Goal: Information Seeking & Learning: Learn about a topic

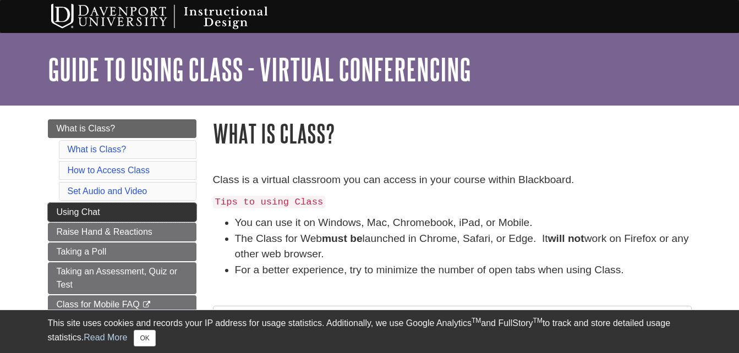
click at [117, 209] on link "Using Chat" at bounding box center [122, 212] width 149 height 19
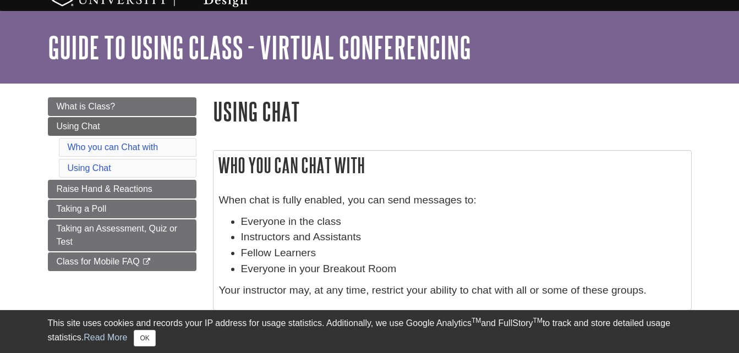
scroll to position [44, 0]
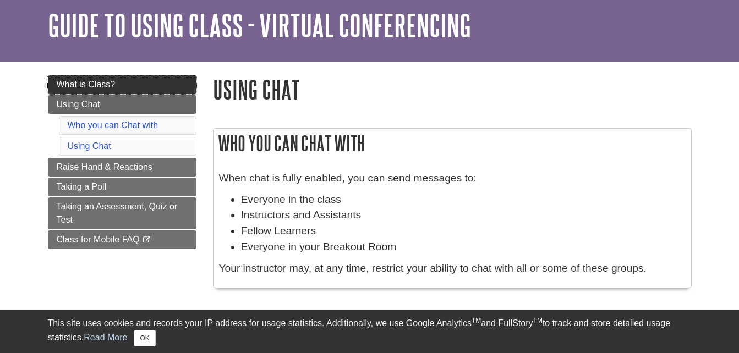
click at [104, 80] on span "What is Class?" at bounding box center [86, 84] width 59 height 9
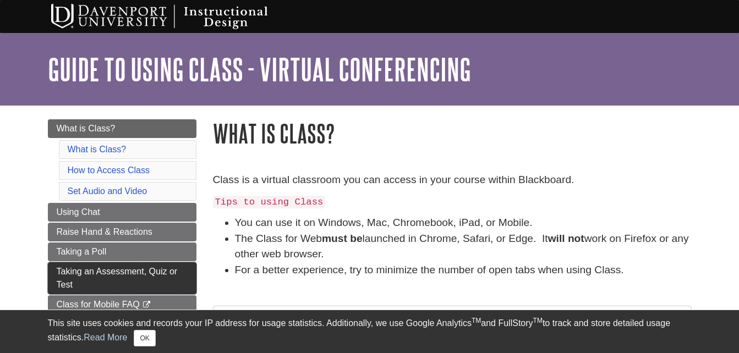
click at [186, 275] on link "Taking an Assessment, Quiz or Test" at bounding box center [122, 279] width 149 height 32
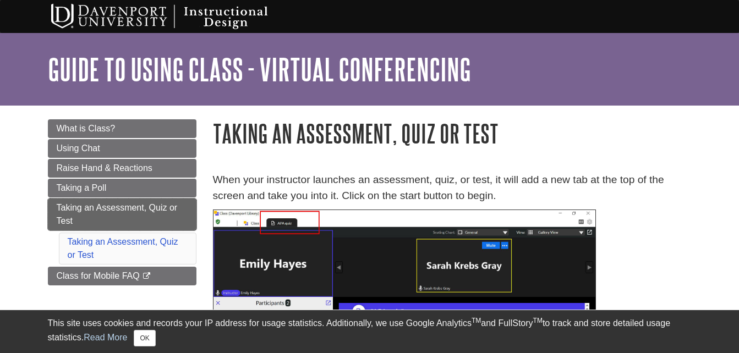
click at [154, 200] on link "Taking an Assessment, Quiz or Test" at bounding box center [122, 215] width 149 height 32
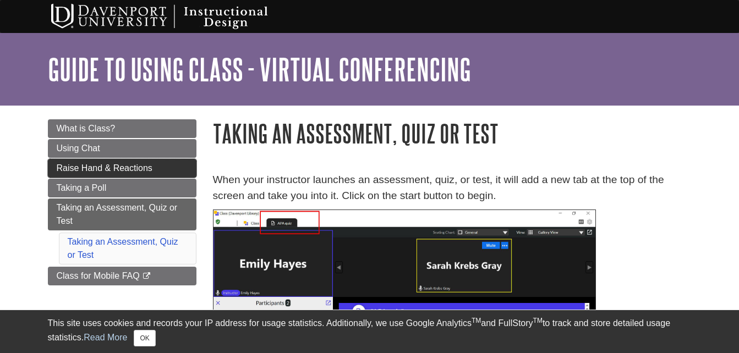
click at [152, 167] on link "Raise Hand & Reactions" at bounding box center [122, 168] width 149 height 19
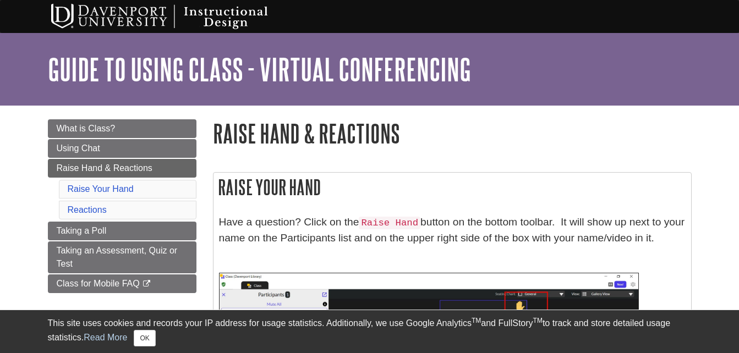
click at [161, 187] on li "Raise Your Hand" at bounding box center [128, 189] width 138 height 19
click at [143, 148] on link "Using Chat" at bounding box center [122, 148] width 149 height 19
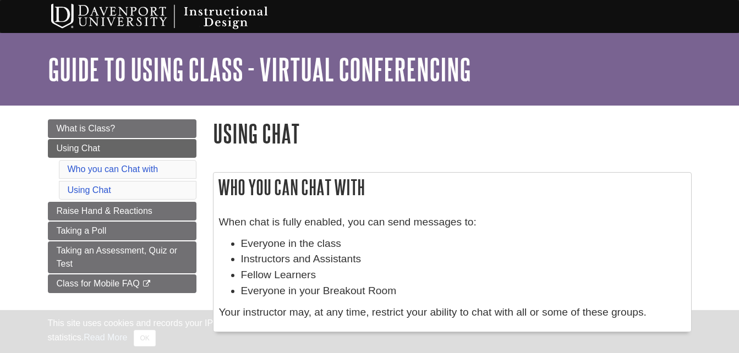
scroll to position [44, 0]
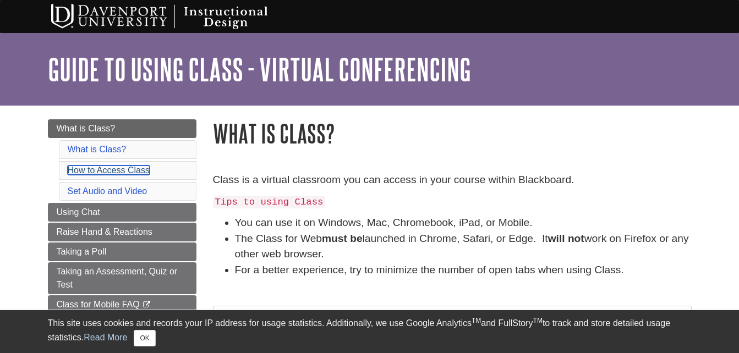
click at [100, 172] on link "How to Access Class" at bounding box center [109, 170] width 82 height 9
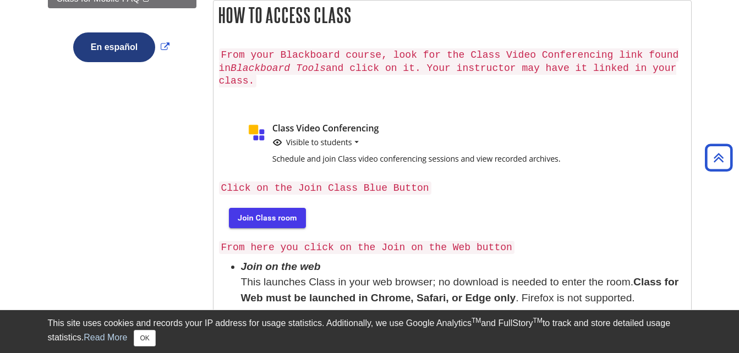
click at [267, 205] on img at bounding box center [266, 217] width 95 height 35
